Goal: Task Accomplishment & Management: Manage account settings

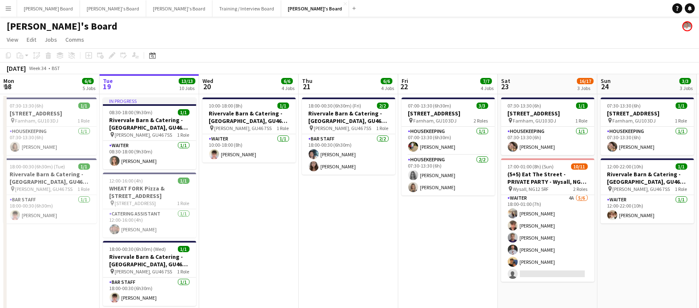
scroll to position [0, 232]
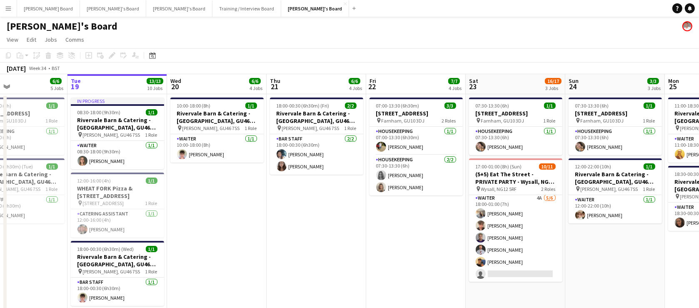
drag, startPoint x: 624, startPoint y: 254, endPoint x: 578, endPoint y: 259, distance: 46.1
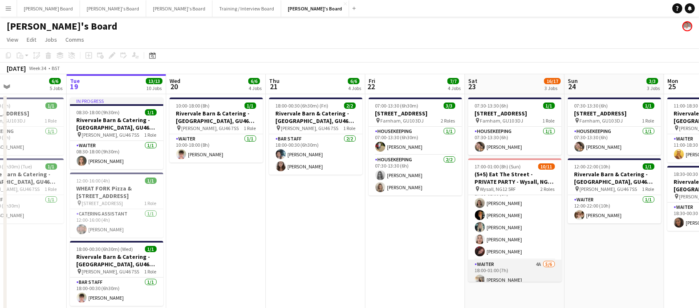
scroll to position [0, 0]
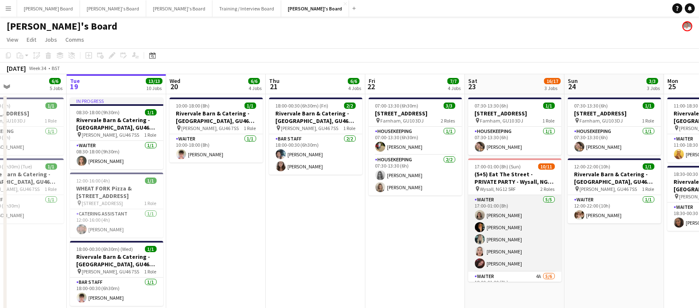
click at [512, 241] on app-card-role "Waiter [DATE] 17:00-01:00 (8h) [PERSON_NAME] [PERSON_NAME] [PERSON_NAME] [PERSO…" at bounding box center [514, 233] width 93 height 77
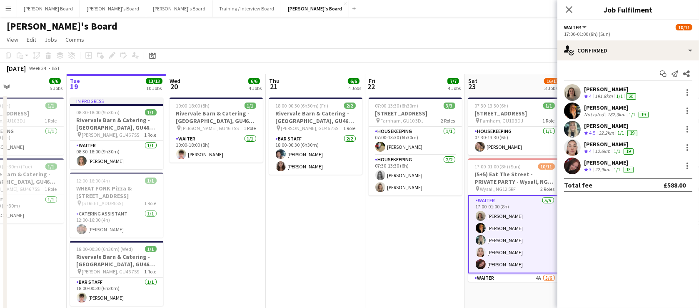
click at [609, 136] on div "22.2km" at bounding box center [606, 133] width 19 height 7
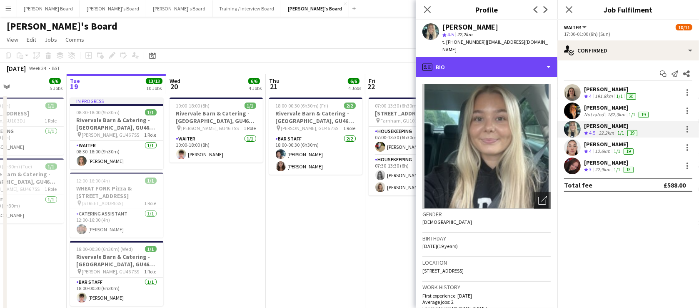
drag, startPoint x: 465, startPoint y: 68, endPoint x: 471, endPoint y: 76, distance: 9.8
click at [466, 68] on div "profile Bio" at bounding box center [487, 67] width 142 height 20
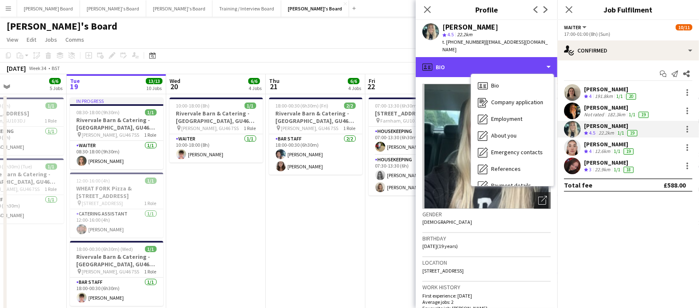
scroll to position [111, 0]
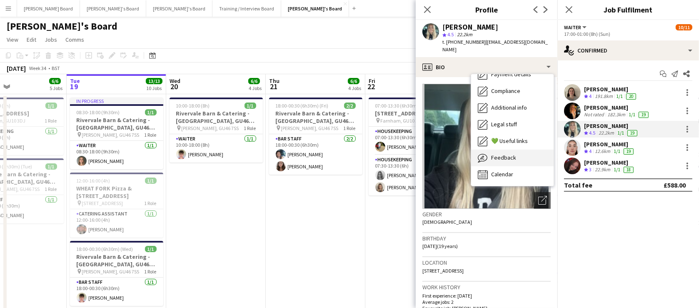
click at [517, 153] on div "Feedback Feedback" at bounding box center [512, 158] width 83 height 17
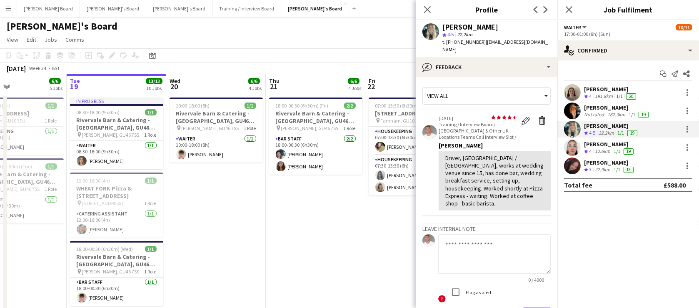
click at [375, 241] on app-date-cell "07:00-13:30 (6h30m) [STREET_ADDRESS] pin Farnham, GU10 3DJ 2 Roles Housekeeping…" at bounding box center [416, 254] width 100 height 321
